Goal: Information Seeking & Learning: Learn about a topic

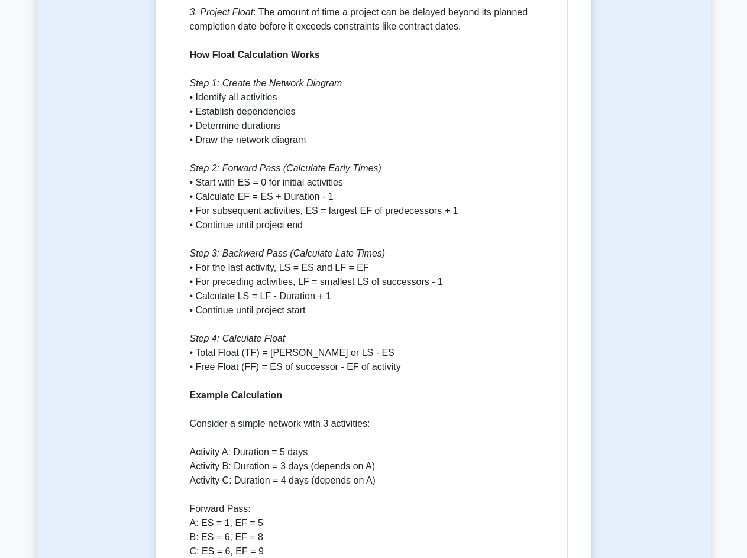
scroll to position [1124, 0]
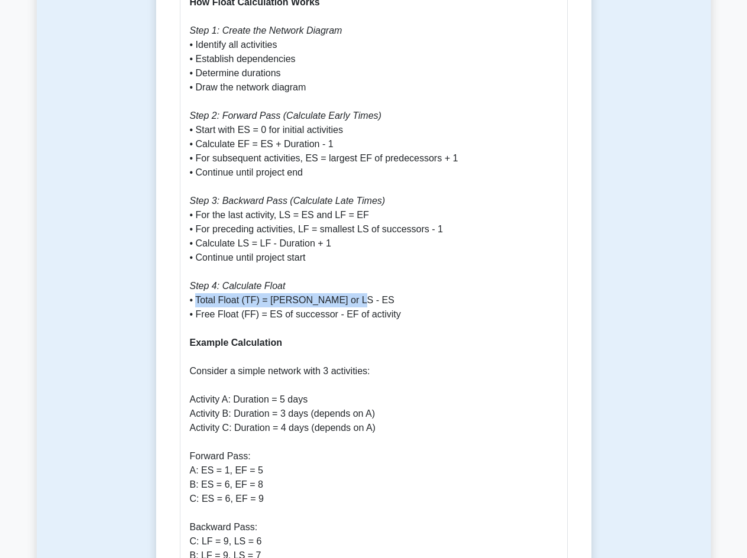
drag, startPoint x: 196, startPoint y: 286, endPoint x: 340, endPoint y: 291, distance: 143.2
click at [340, 291] on p "Understanding Float Calculation in Project Management Float (also called slack)…" at bounding box center [374, 365] width 368 height 1704
copy p "Total Float (TF) = [PERSON_NAME] or LS - ES"
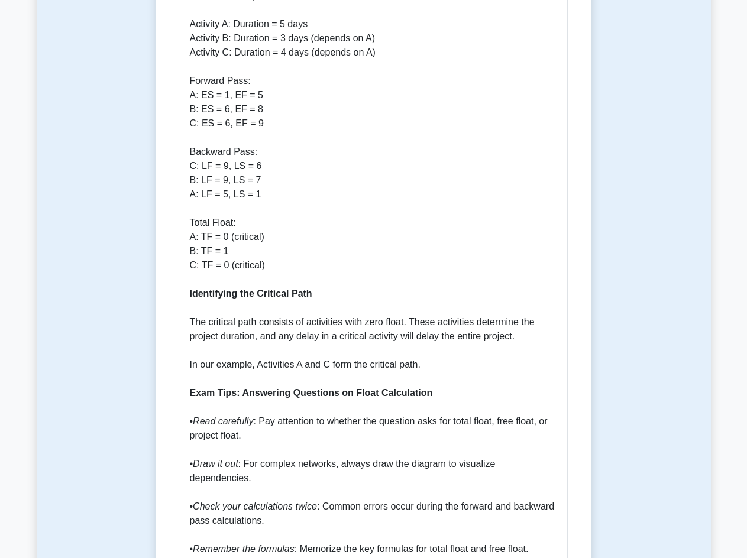
scroll to position [1538, 0]
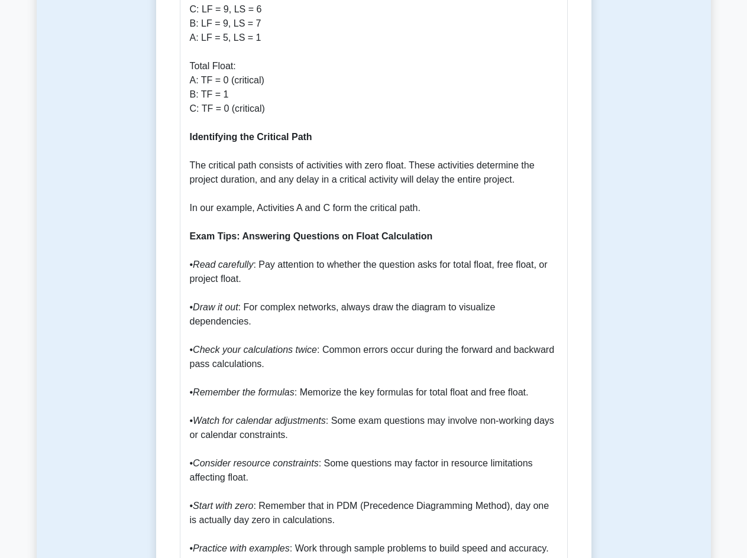
scroll to position [1597, 0]
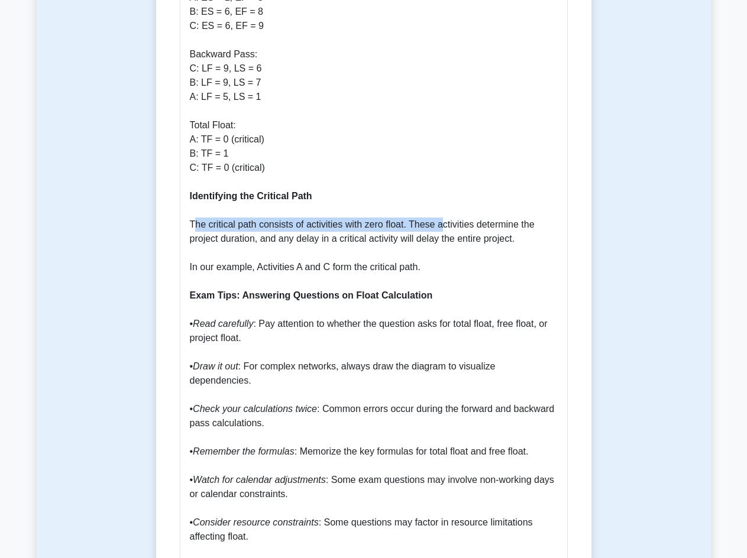
drag, startPoint x: 193, startPoint y: 208, endPoint x: 441, endPoint y: 209, distance: 247.3
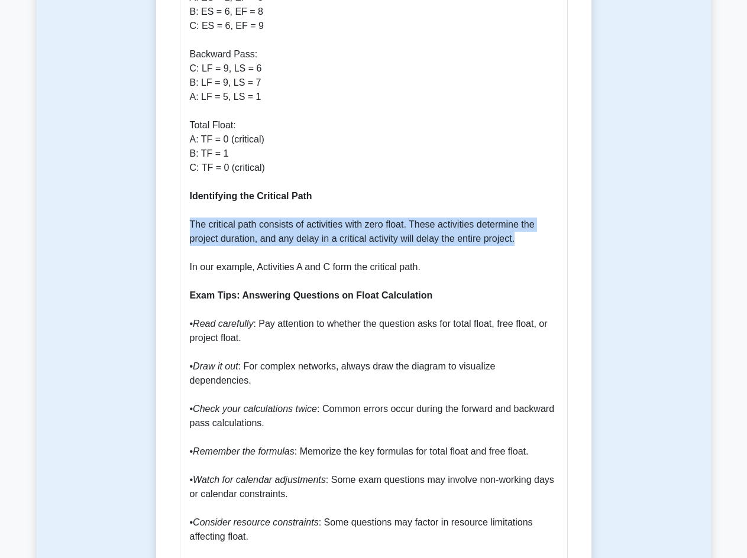
drag, startPoint x: 190, startPoint y: 210, endPoint x: 517, endPoint y: 230, distance: 327.7
copy p "The critical path consists of activities with zero float. These activities dete…"
